Goal: Information Seeking & Learning: Learn about a topic

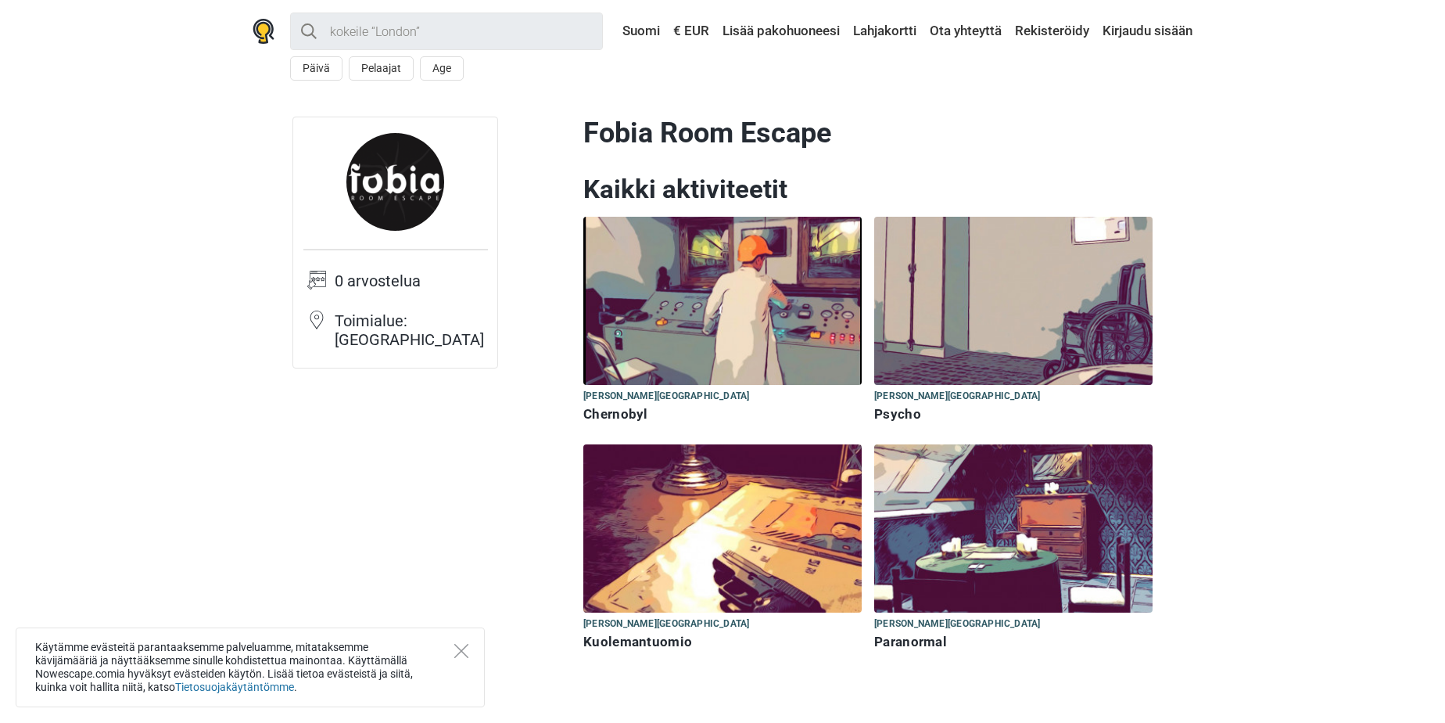
click at [712, 539] on img at bounding box center [722, 528] width 278 height 168
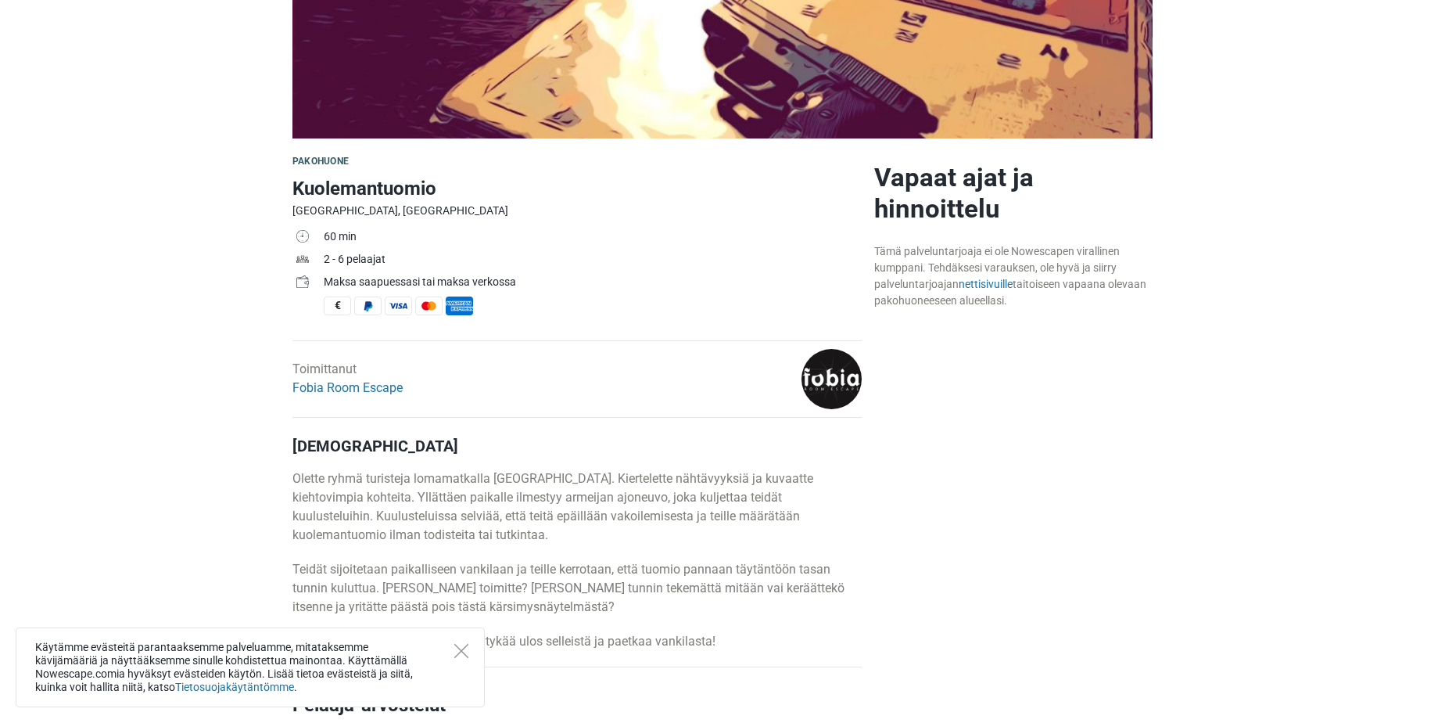
scroll to position [469, 0]
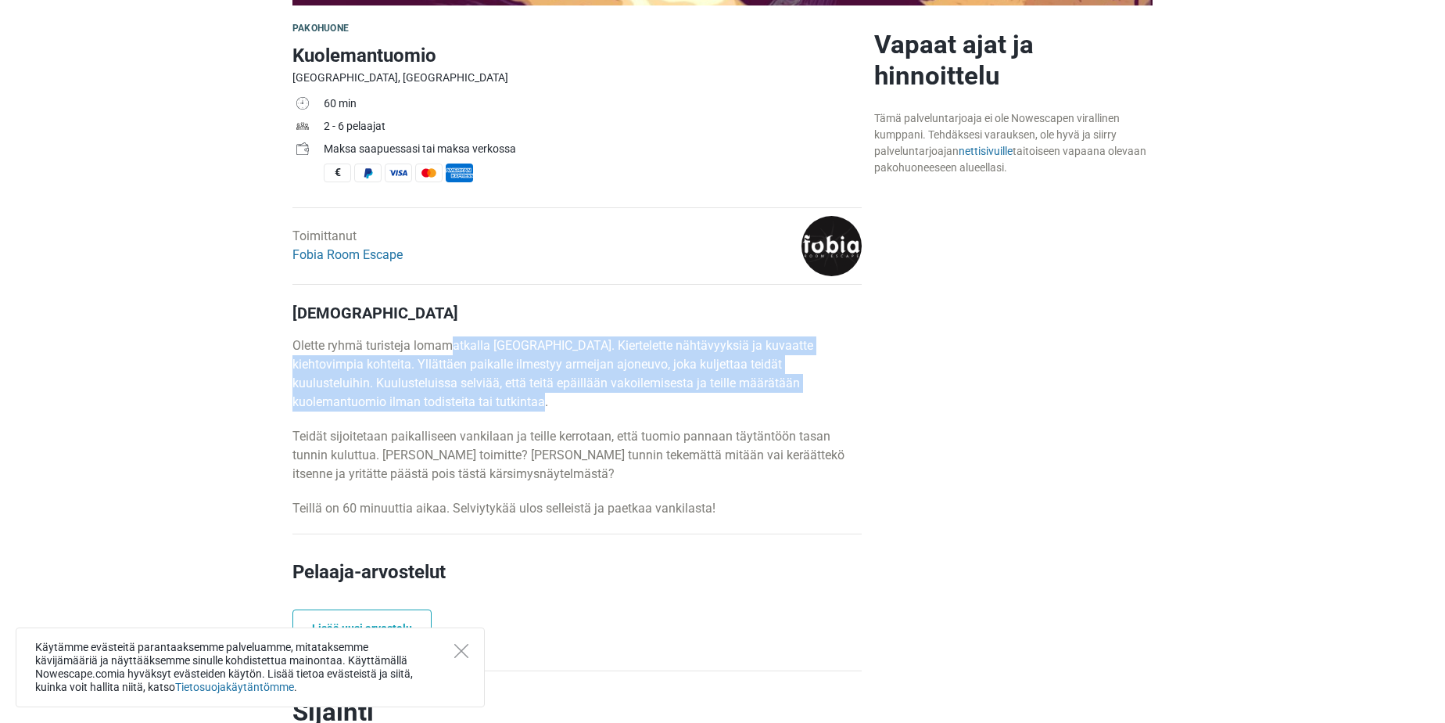
drag, startPoint x: 555, startPoint y: 405, endPoint x: 452, endPoint y: 343, distance: 119.7
click at [452, 343] on p "Olette ryhmä turisteja lomamatkalla [GEOGRAPHIC_DATA]. Kiertelette nähtävyyksiä…" at bounding box center [577, 373] width 569 height 75
click at [452, 343] on p "Olette ryhmä turisteja lomamatkalla Pohjois-Koreassa. Kiertelette nähtävyyksiä …" at bounding box center [577, 373] width 569 height 75
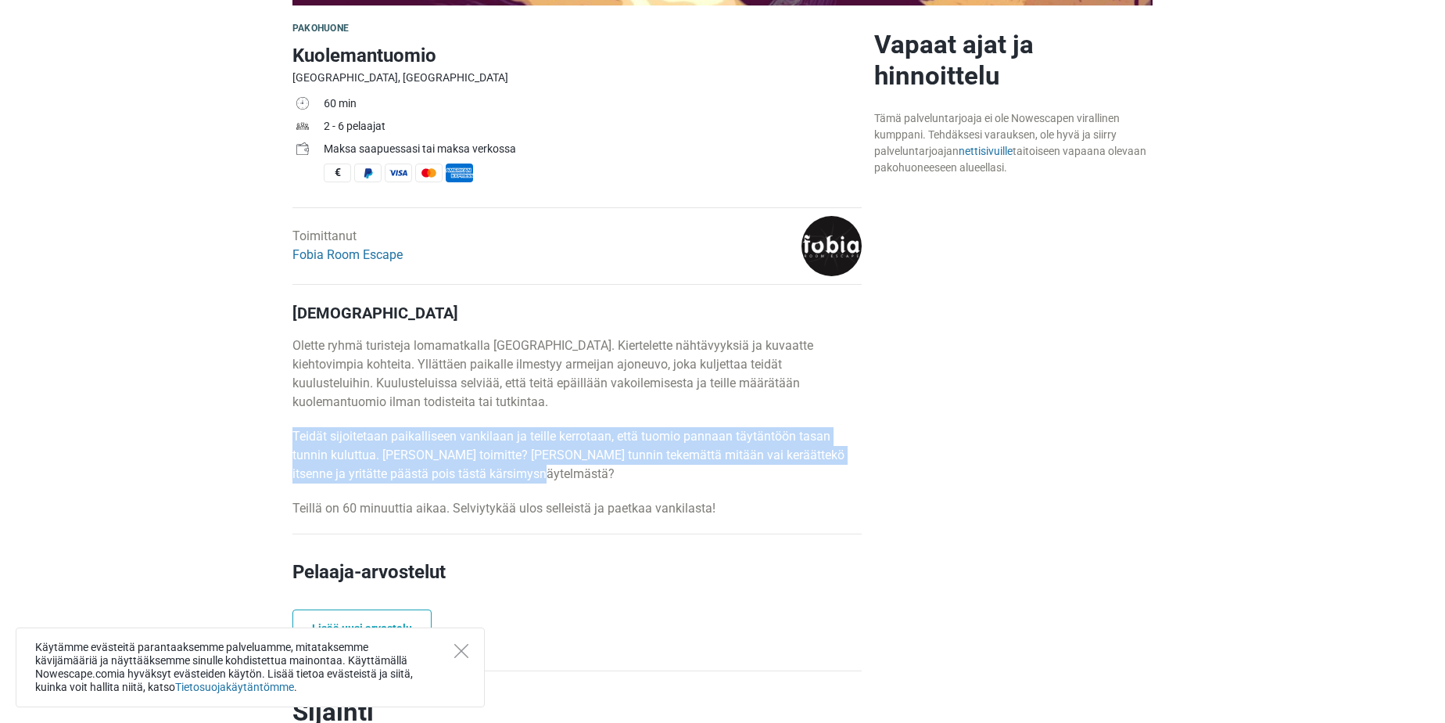
drag, startPoint x: 602, startPoint y: 469, endPoint x: 620, endPoint y: 406, distance: 65.1
click at [620, 406] on div "Kuvaus Olette ryhmä turisteja lomamatkalla Pohjois-Koreassa. Kiertelette nähtäv…" at bounding box center [577, 410] width 569 height 214
click at [620, 406] on p "Olette ryhmä turisteja lomamatkalla Pohjois-Koreassa. Kiertelette nähtävyyksiä …" at bounding box center [577, 373] width 569 height 75
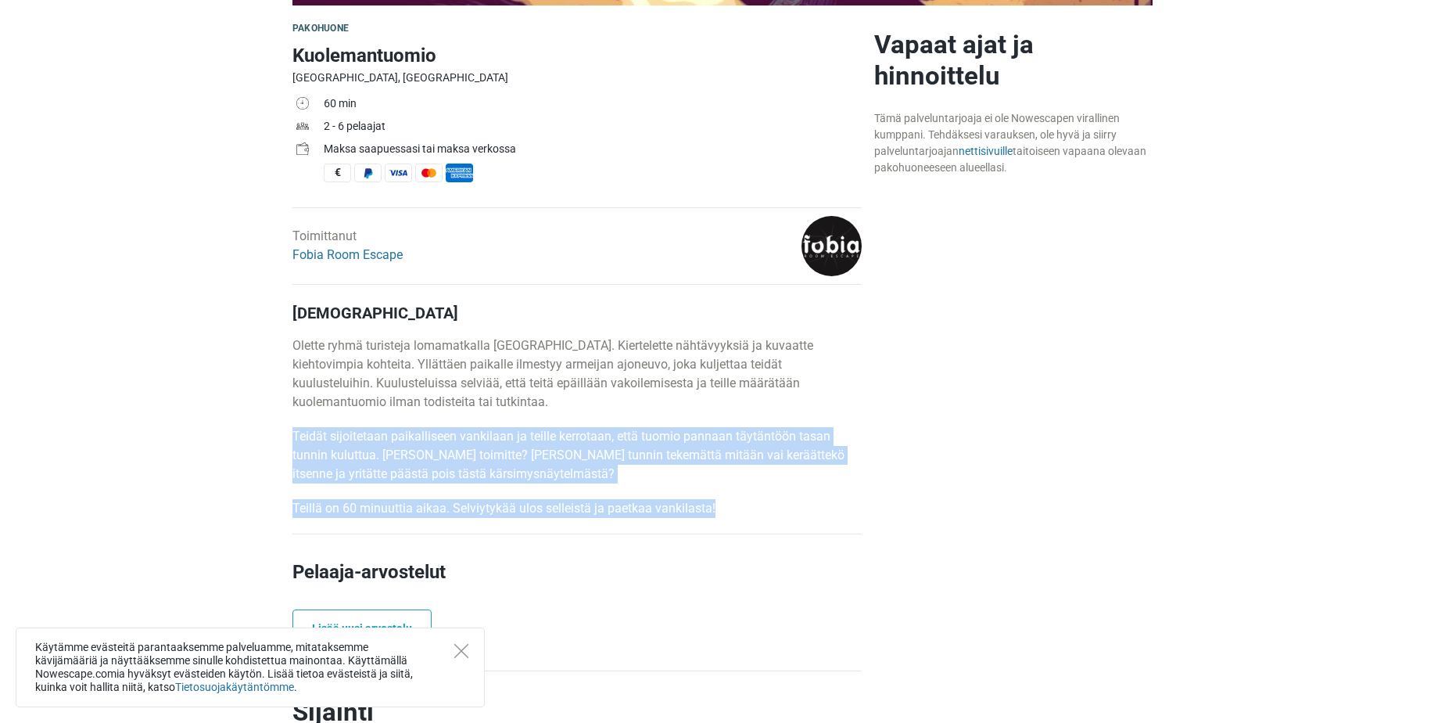
drag, startPoint x: 620, startPoint y: 406, endPoint x: 724, endPoint y: 504, distance: 143.3
click at [724, 504] on div "Kuvaus Olette ryhmä turisteja lomamatkalla Pohjois-Koreassa. Kiertelette nähtäv…" at bounding box center [577, 410] width 569 height 214
click at [727, 508] on p "Teillä on 60 minuuttia aikaa. Selviytykää ulos selleistä ja paetkaa vankilasta!" at bounding box center [577, 508] width 569 height 19
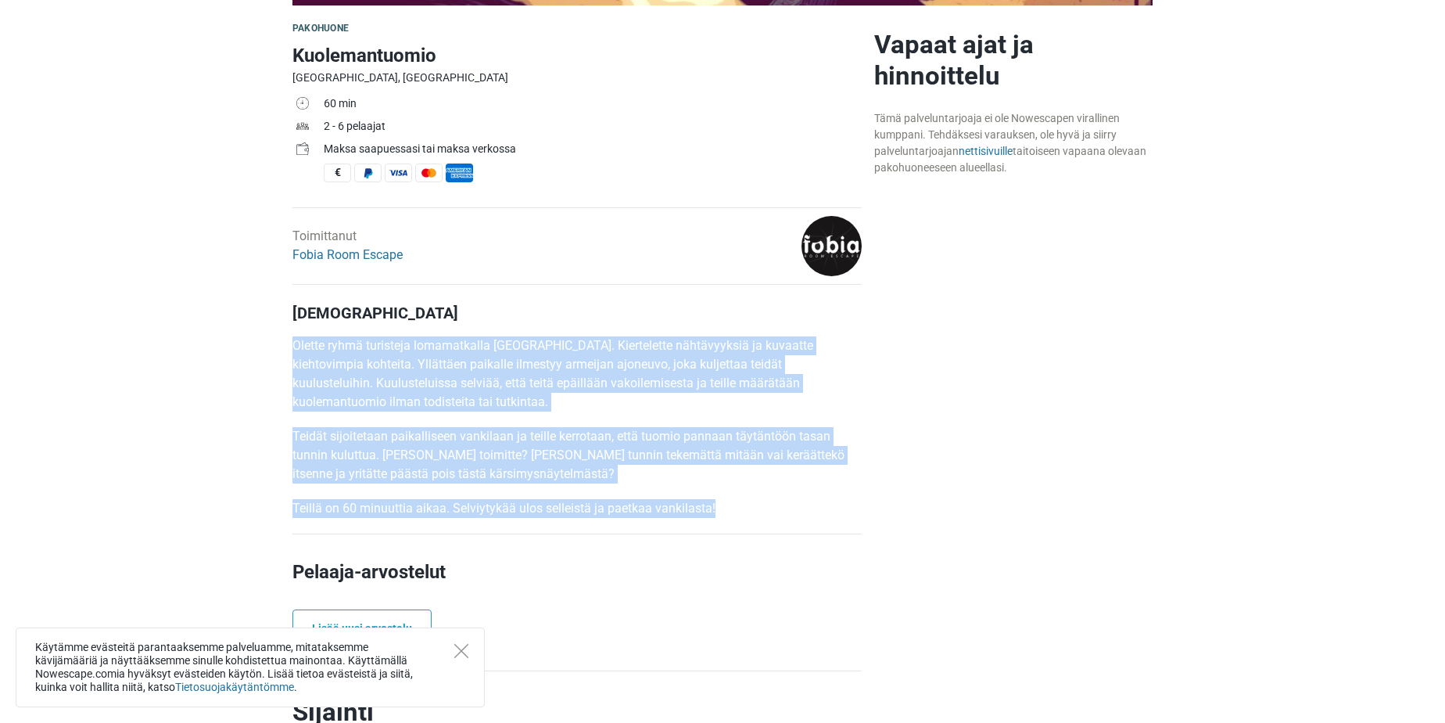
drag, startPoint x: 727, startPoint y: 508, endPoint x: 278, endPoint y: 348, distance: 476.5
click at [341, 362] on p "Olette ryhmä turisteja lomamatkalla Pohjois-Koreassa. Kiertelette nähtävyyksiä …" at bounding box center [577, 373] width 569 height 75
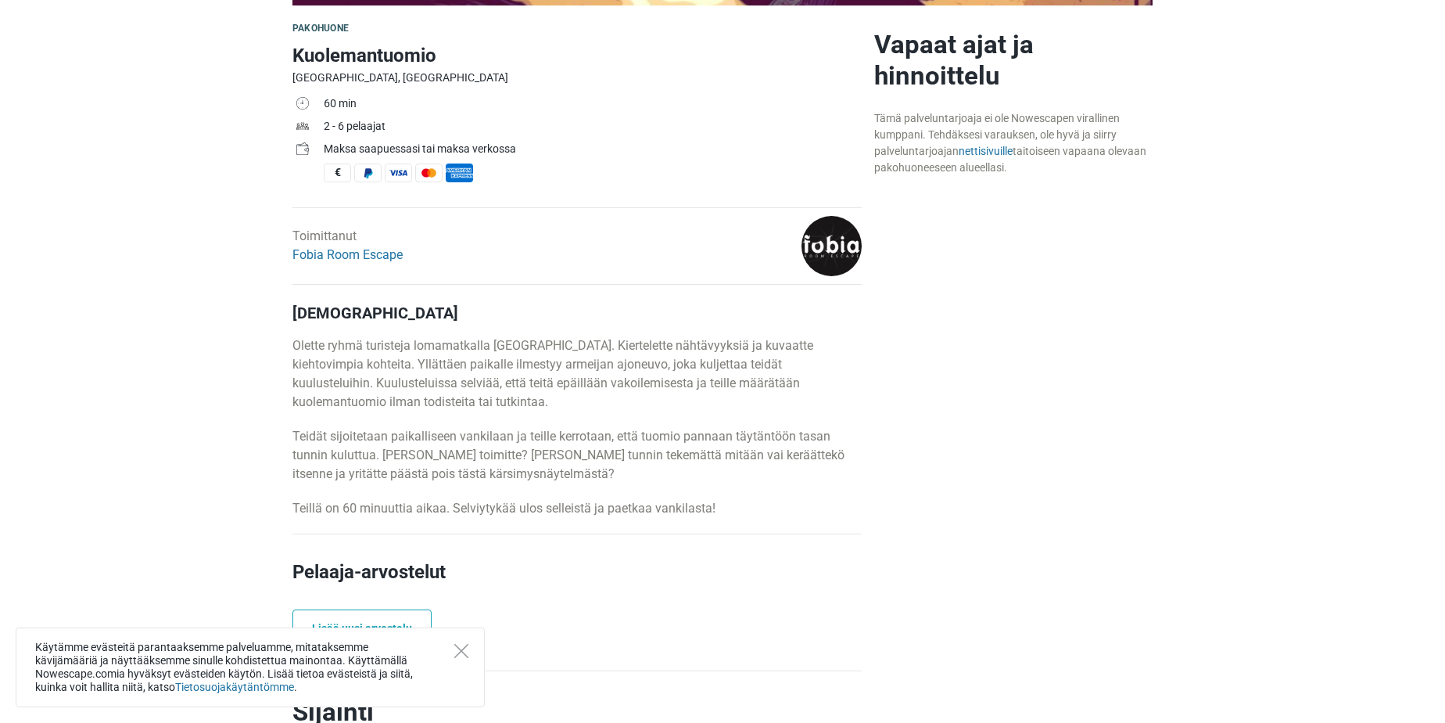
scroll to position [78, 0]
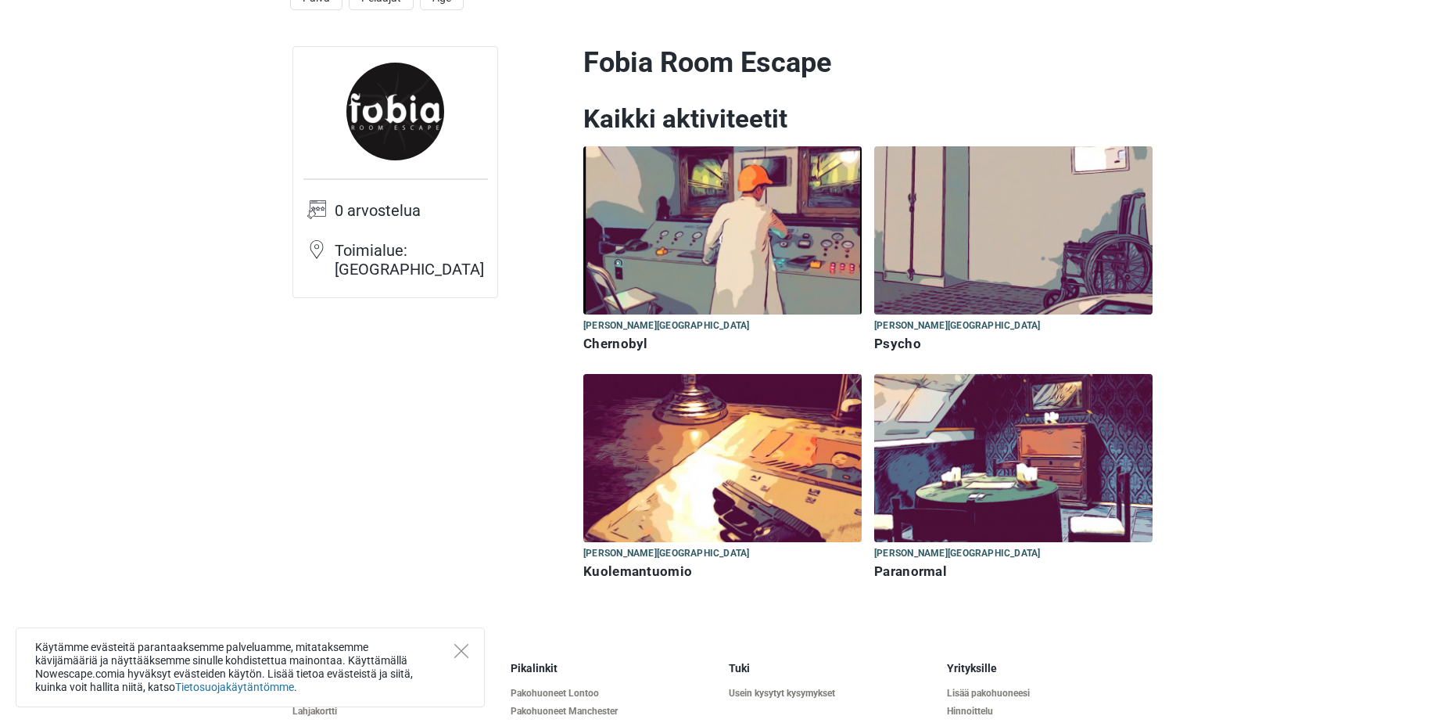
scroll to position [156, 0]
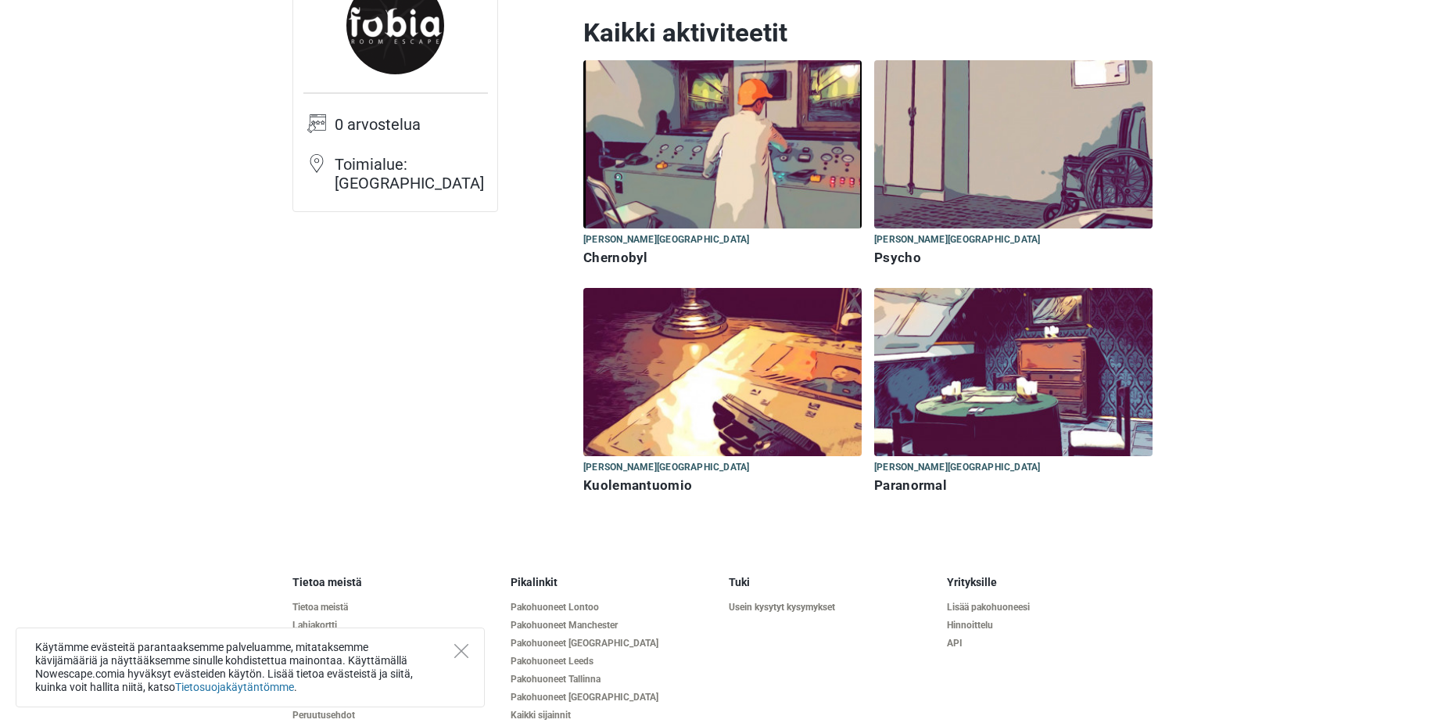
click at [1035, 166] on img at bounding box center [1013, 144] width 278 height 168
